Goal: Complete application form

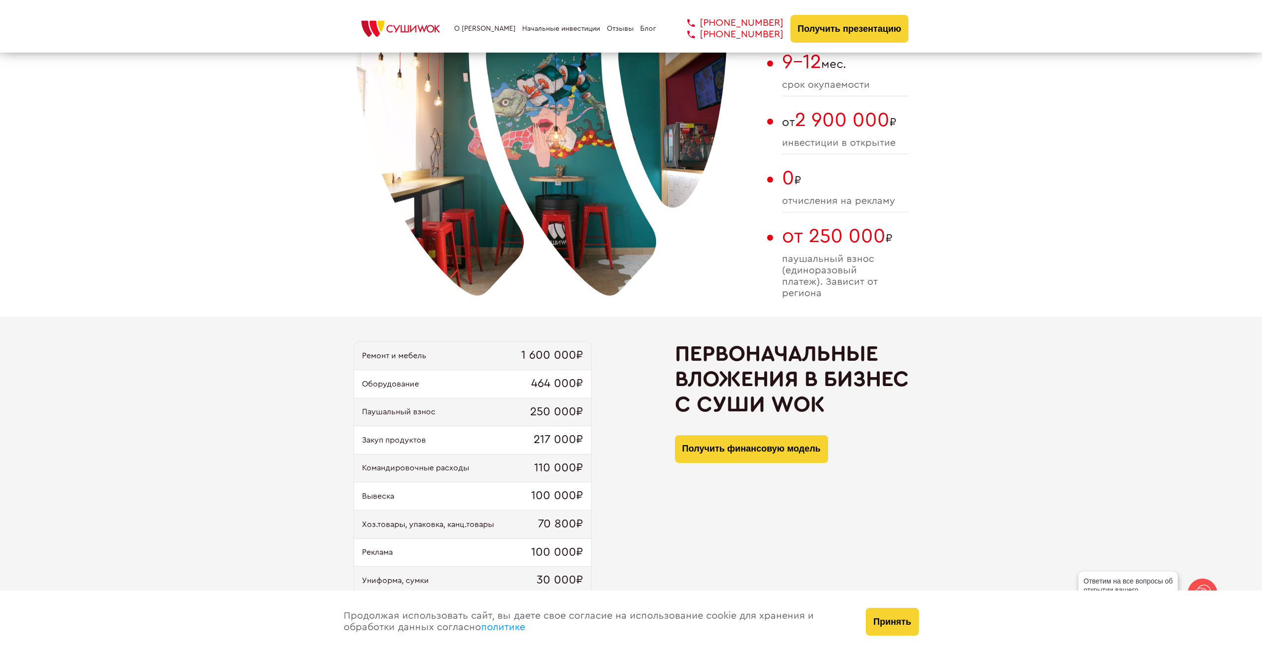
scroll to position [744, 0]
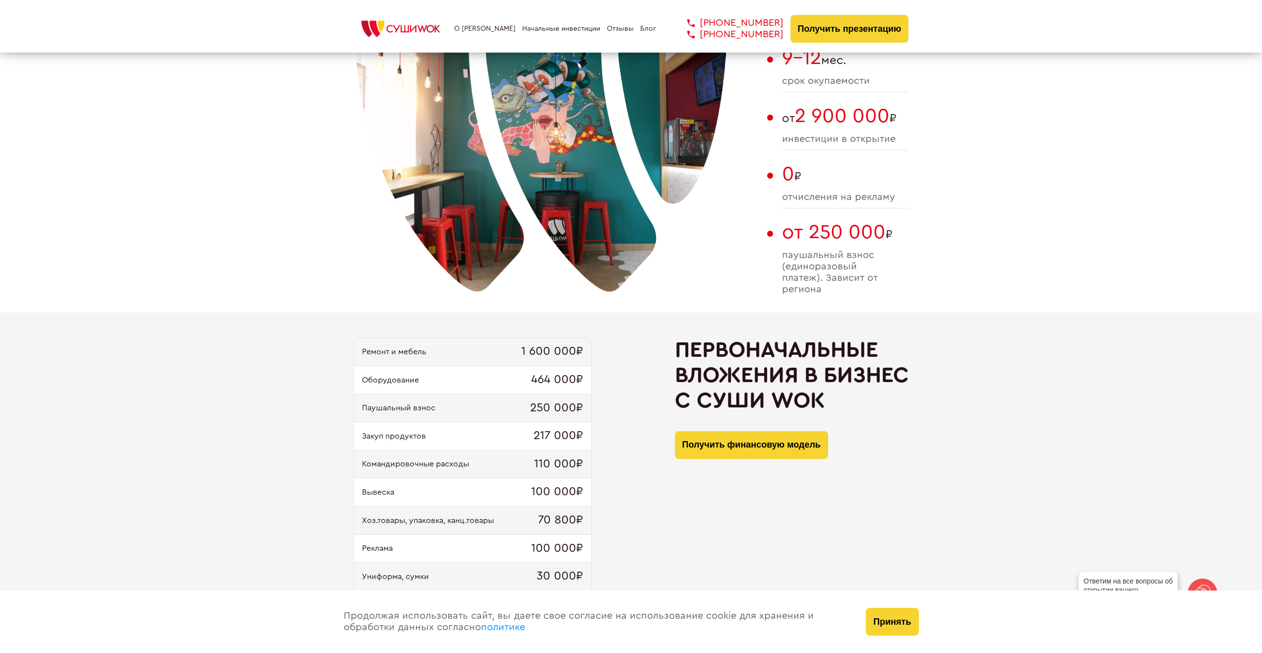
click at [902, 624] on button "Принять" at bounding box center [892, 622] width 53 height 28
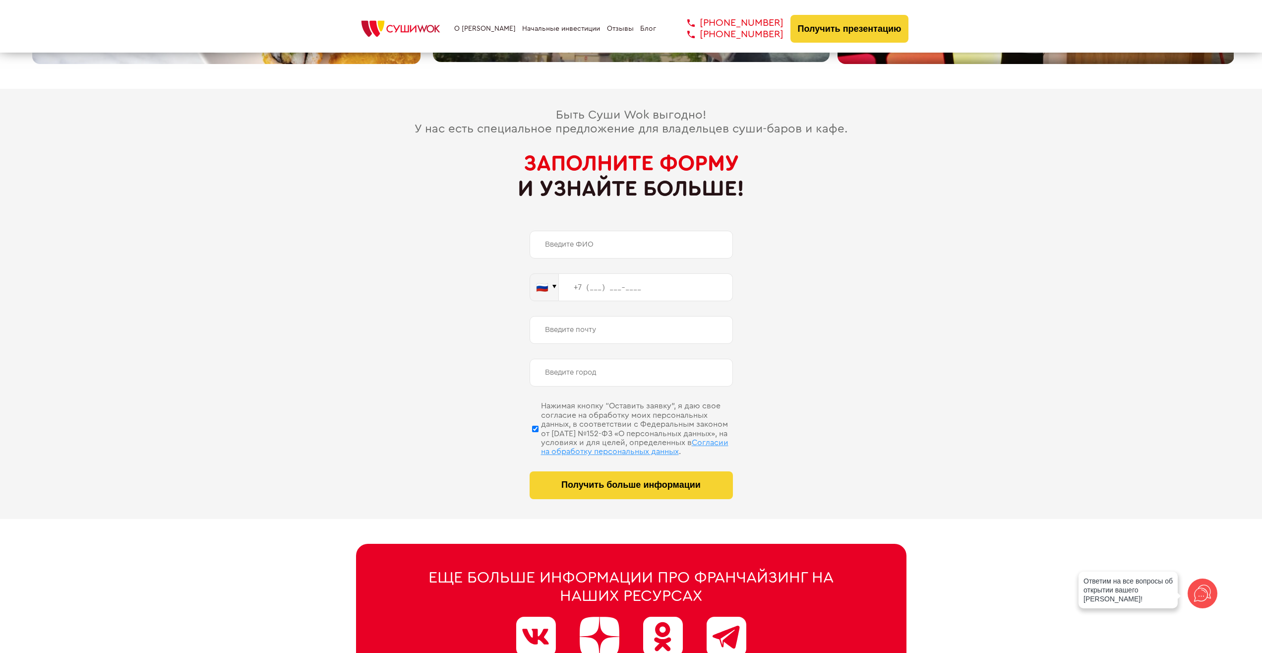
scroll to position [4662, 0]
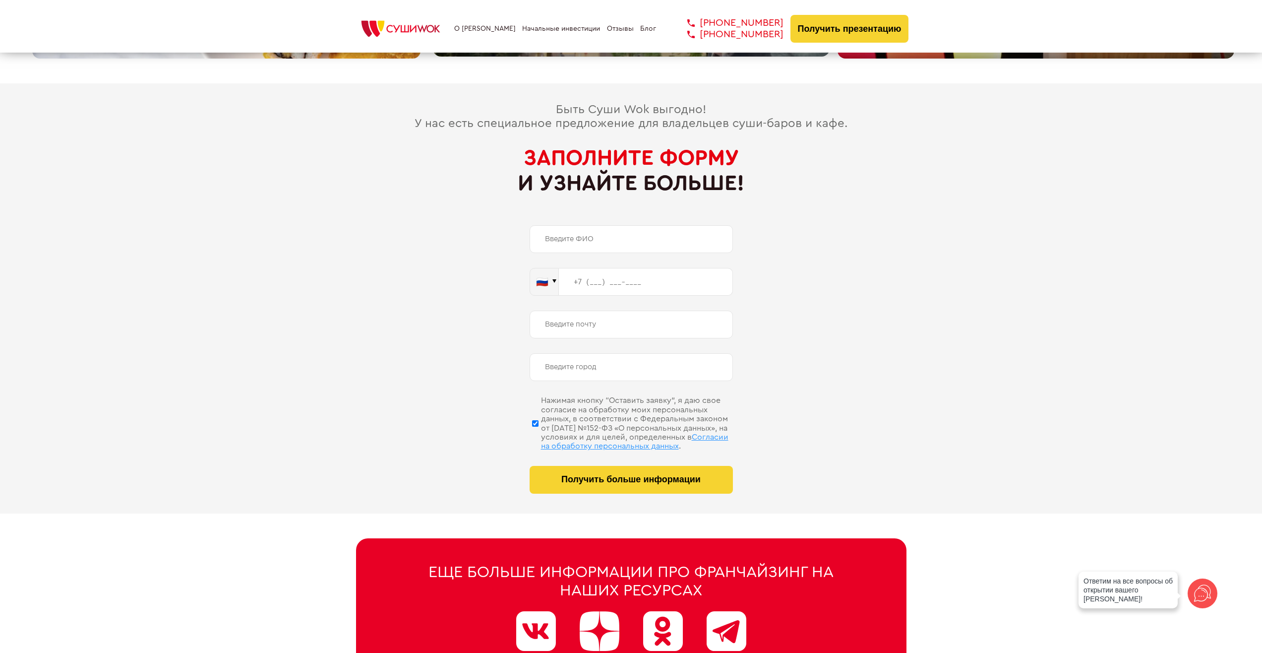
click at [595, 225] on input "text" at bounding box center [631, 239] width 203 height 28
click at [400, 352] on div "Быть Суши Wok выгодно! У нас есть специальное предложение для владельцев суши-б…" at bounding box center [631, 298] width 1246 height 390
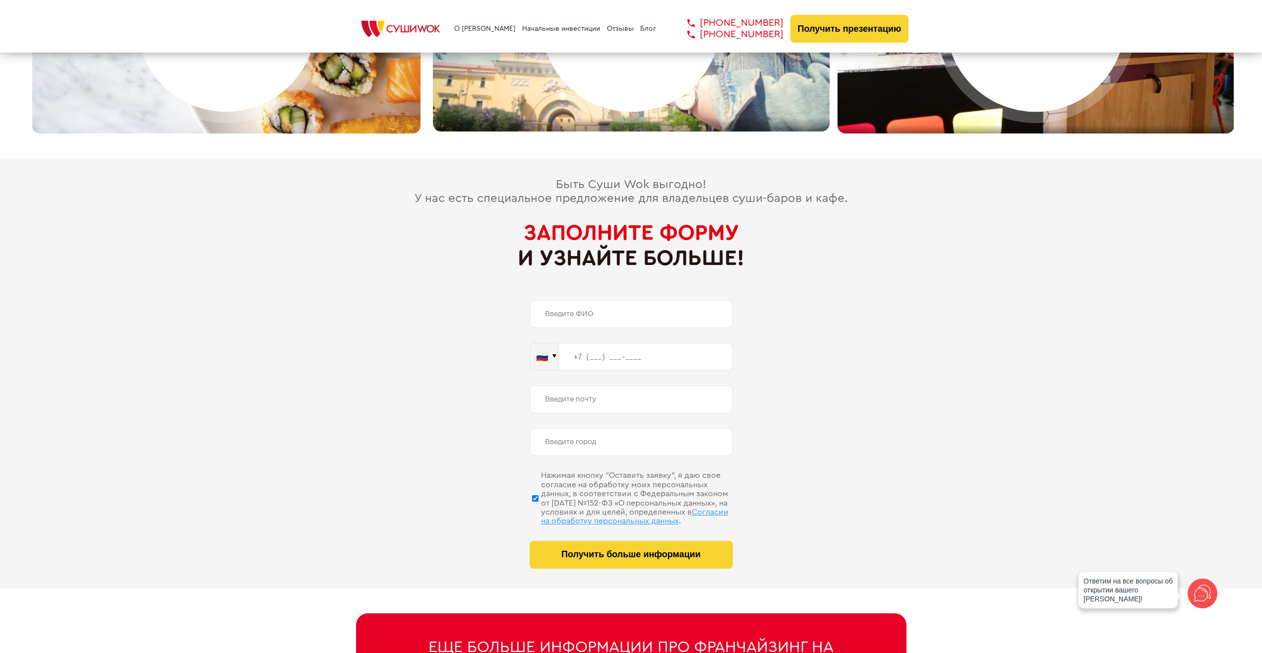
scroll to position [4581, 0]
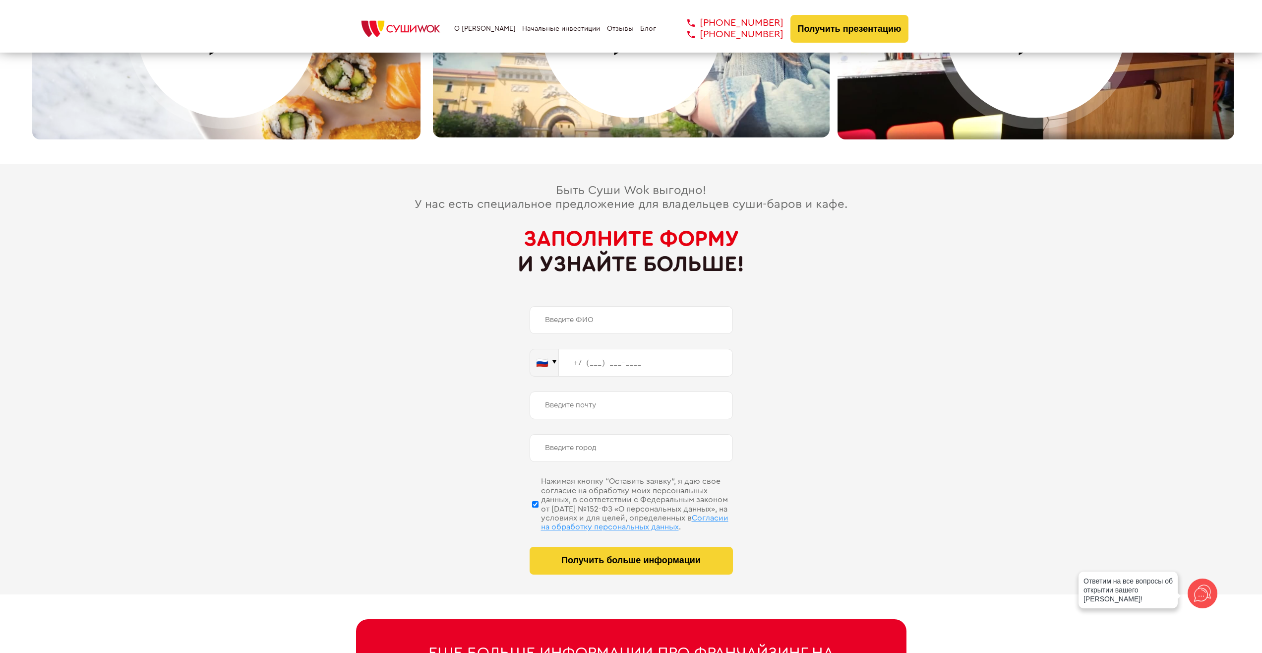
click at [562, 306] on input "text" at bounding box center [631, 320] width 203 height 28
type input "Нет"
click at [418, 365] on div "Быть Суши Wok выгодно! У нас есть специальное предложение для владельцев суши-б…" at bounding box center [631, 379] width 1246 height 390
click at [592, 356] on input "tel" at bounding box center [646, 363] width 174 height 28
type input "[PHONE_NUMBER]"
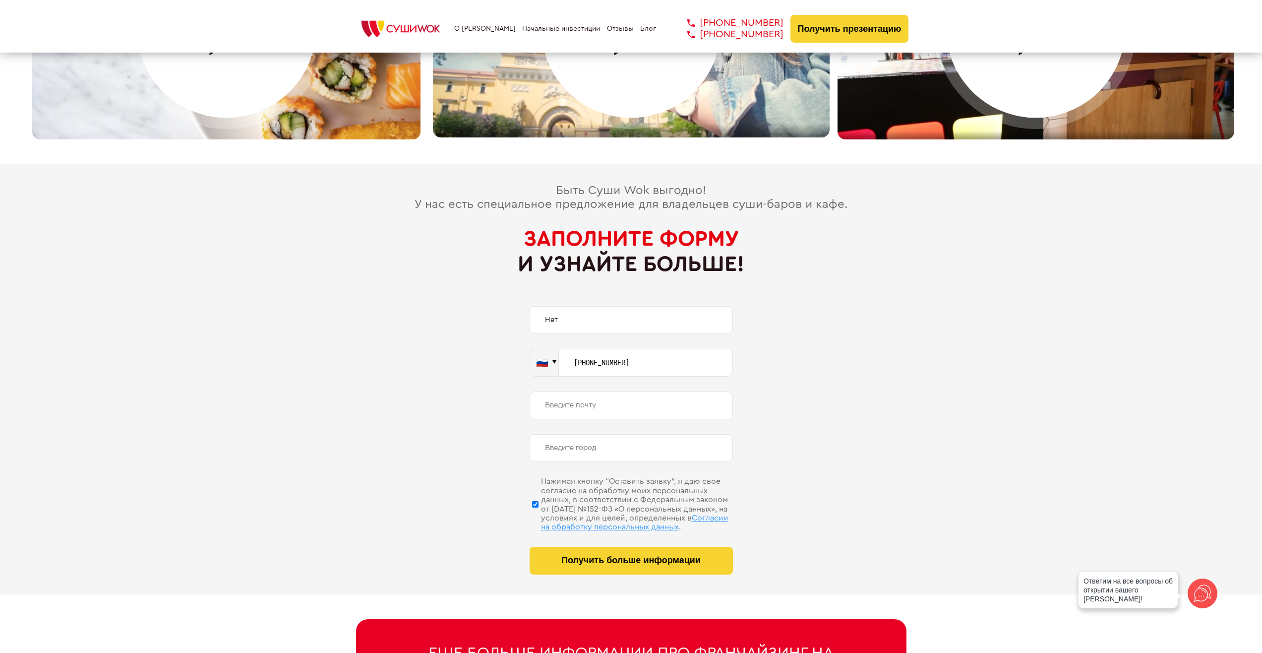
click at [568, 397] on input "email" at bounding box center [631, 405] width 203 height 28
type input "нет"
click at [389, 435] on div "Быть Суши Wok выгодно! У нас есть специальное предложение для владельцев суши-б…" at bounding box center [631, 379] width 1246 height 390
click at [572, 434] on input "text" at bounding box center [631, 448] width 203 height 28
type input "[GEOGRAPHIC_DATA]"
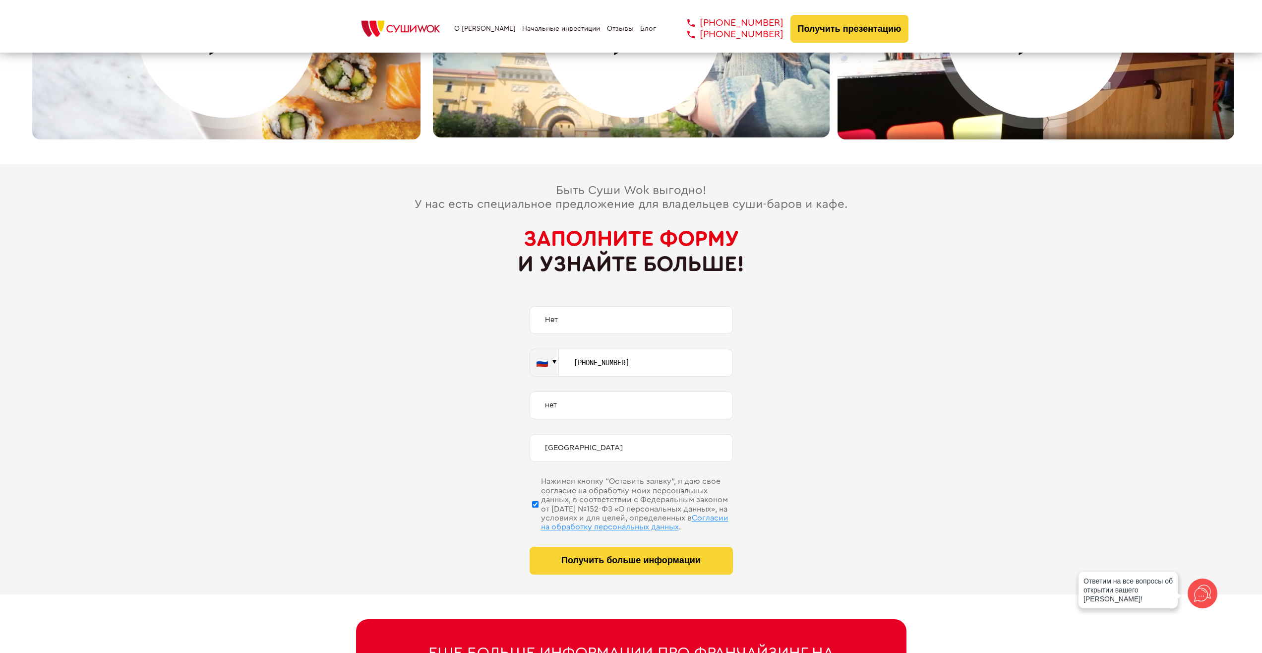
click at [430, 425] on div "Быть Суши Wok выгодно! У нас есть специальное предложение для владельцев суши-б…" at bounding box center [631, 379] width 1246 height 390
click at [590, 555] on span "Получить больше информации" at bounding box center [630, 560] width 139 height 10
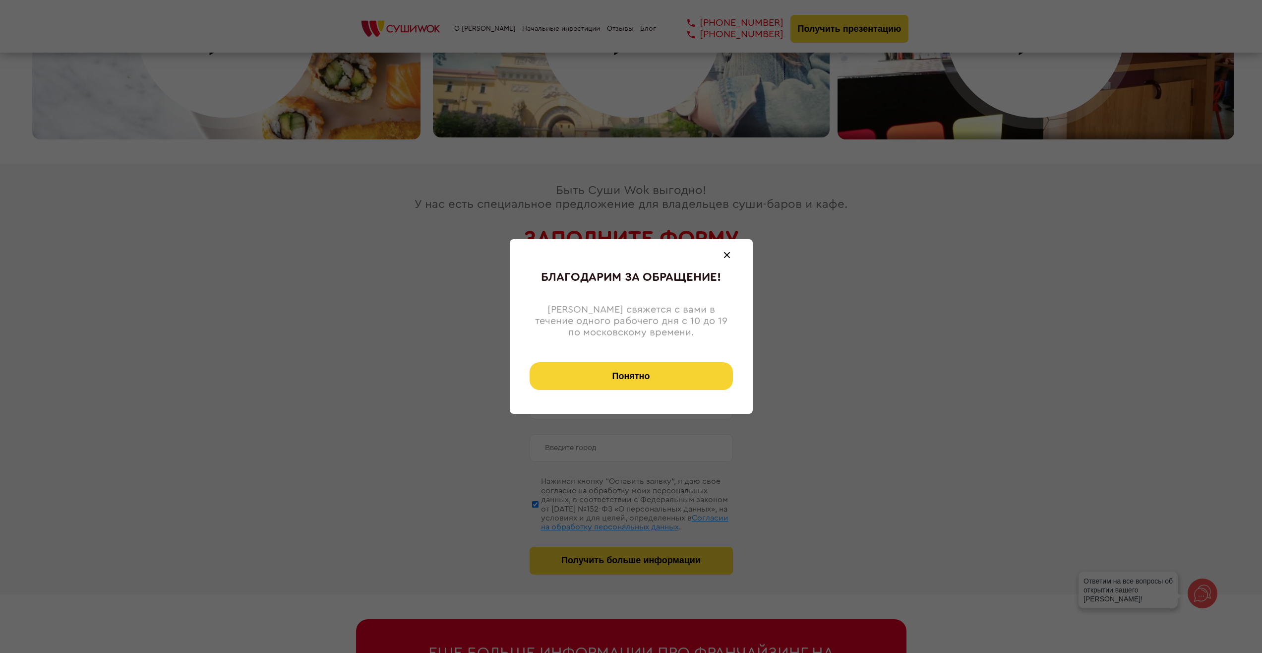
click at [575, 376] on button "Понятно" at bounding box center [631, 376] width 203 height 28
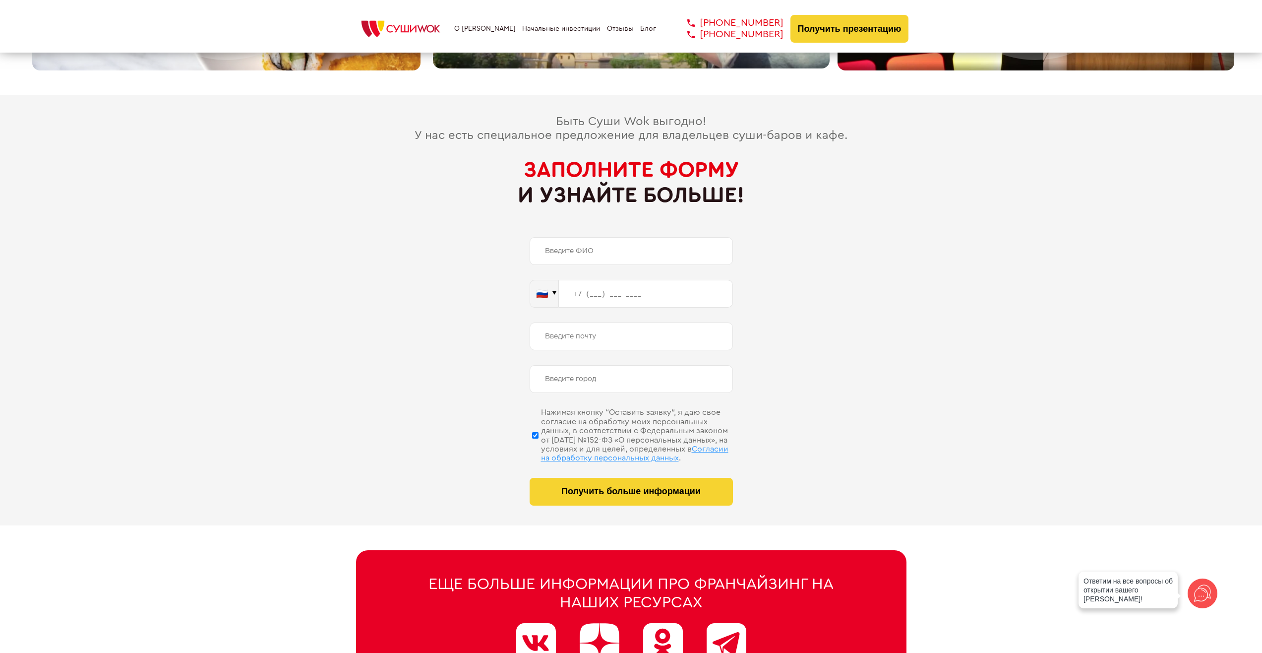
scroll to position [4829, 0]
